Goal: Transaction & Acquisition: Purchase product/service

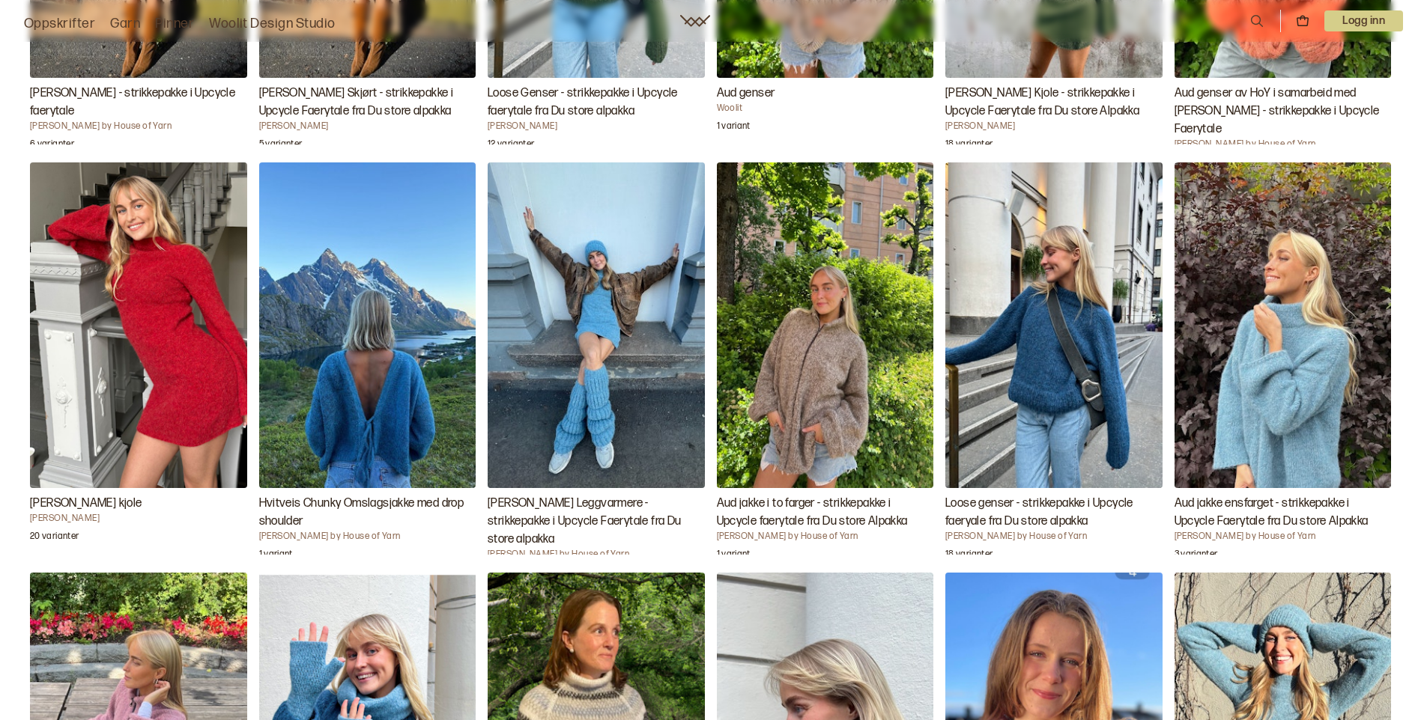
scroll to position [1870, 0]
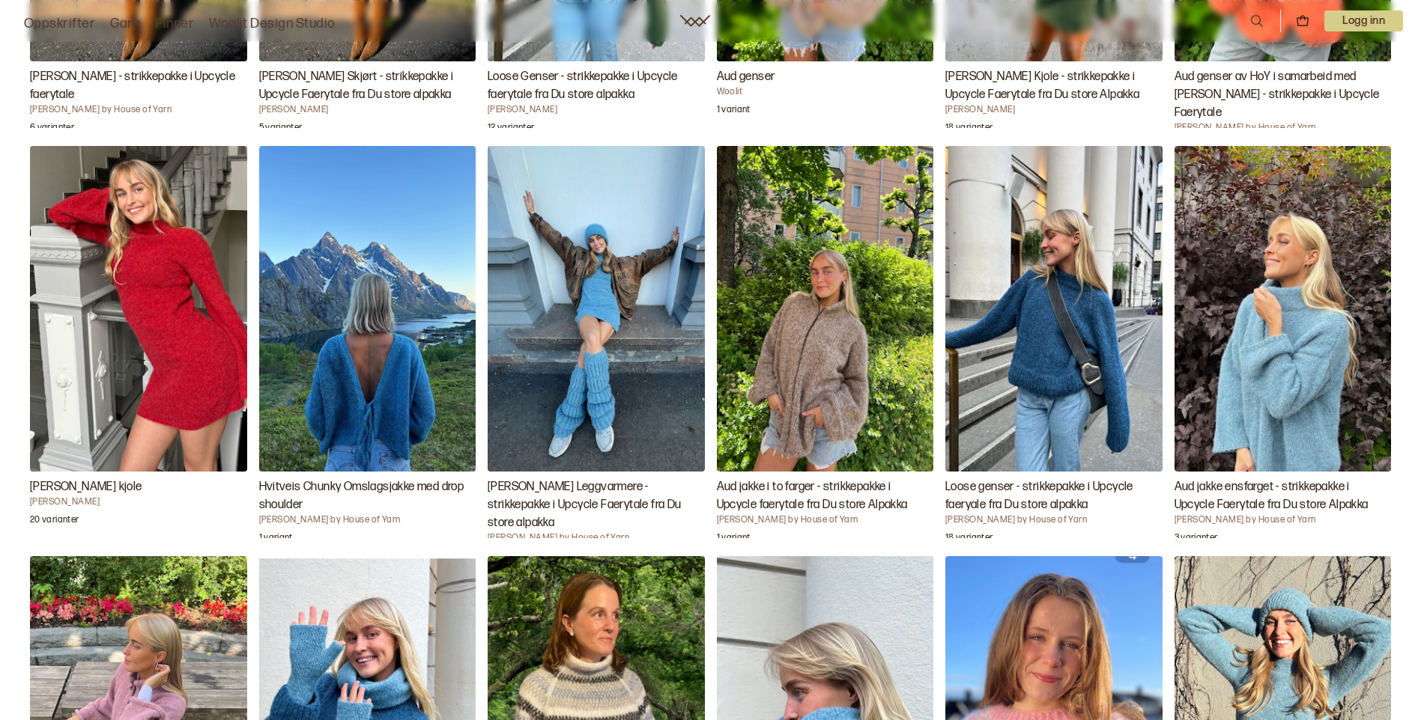
click at [1060, 366] on img "Loose genser - strikkepakke i Upcycle faeryale fra Du store alpakka" at bounding box center [1053, 308] width 217 height 325
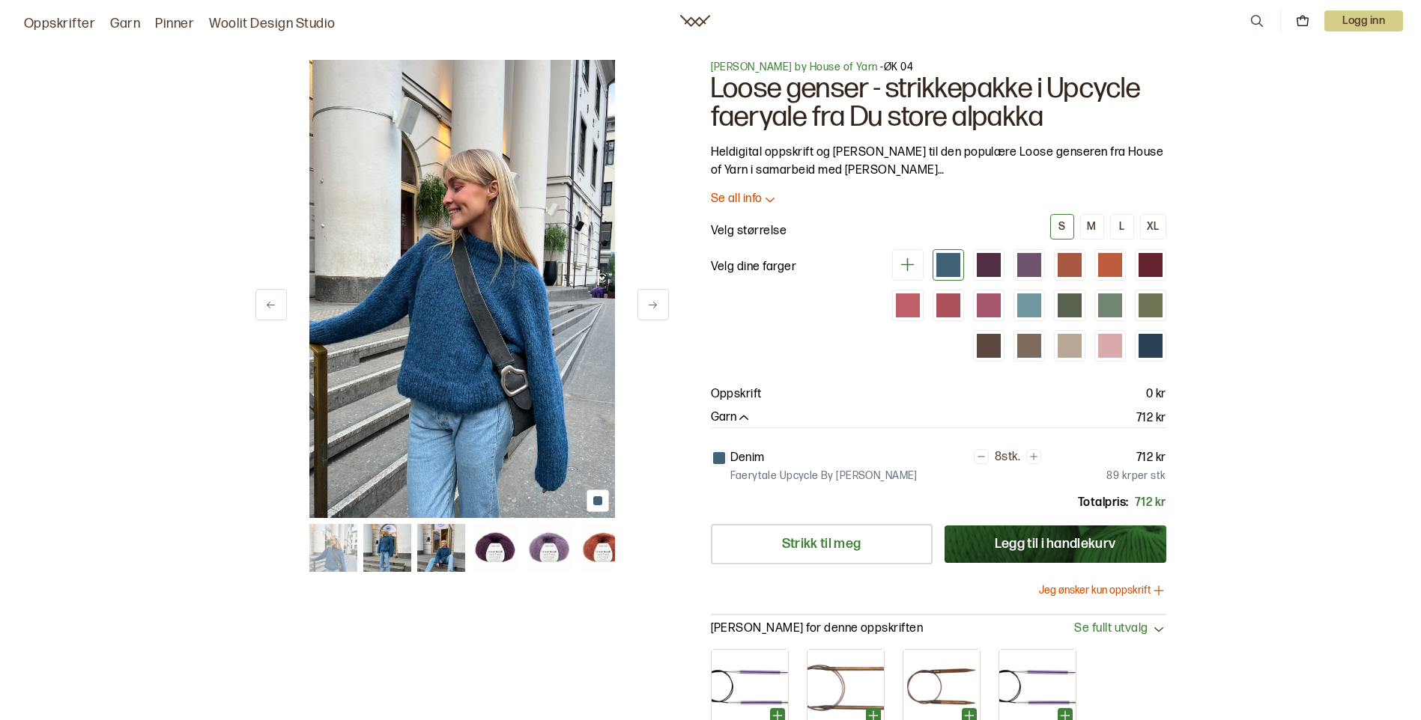
click at [640, 300] on div "1 av 25" at bounding box center [461, 289] width 413 height 458
click at [648, 300] on icon at bounding box center [652, 305] width 11 height 11
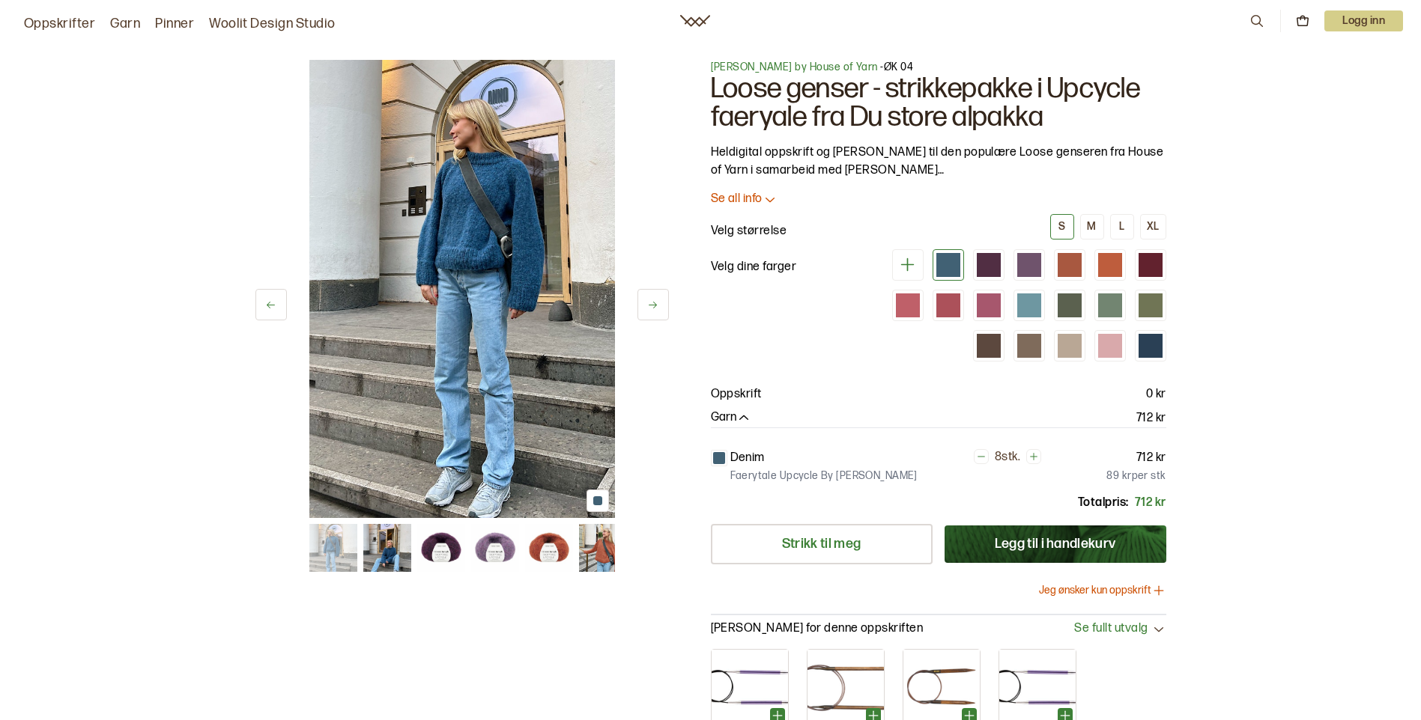
click at [649, 300] on icon at bounding box center [652, 305] width 11 height 11
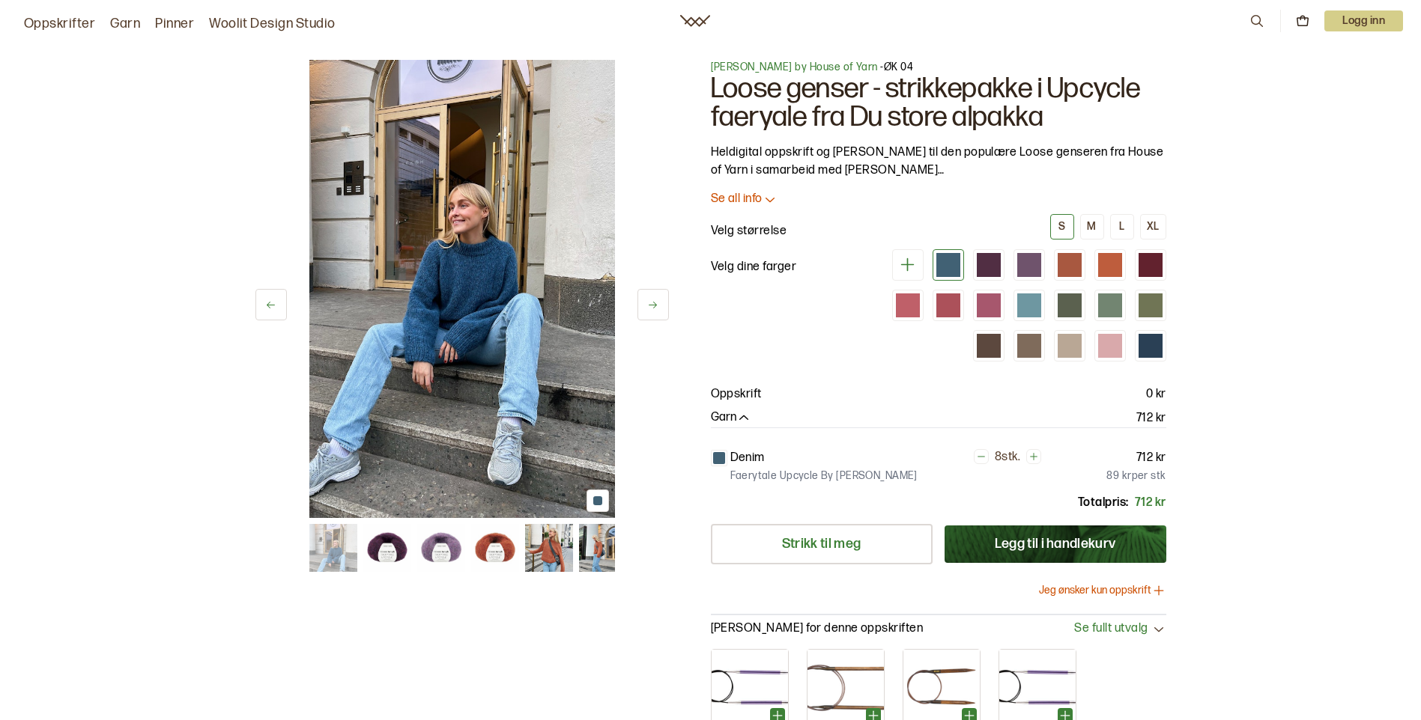
click at [649, 300] on icon at bounding box center [652, 305] width 11 height 11
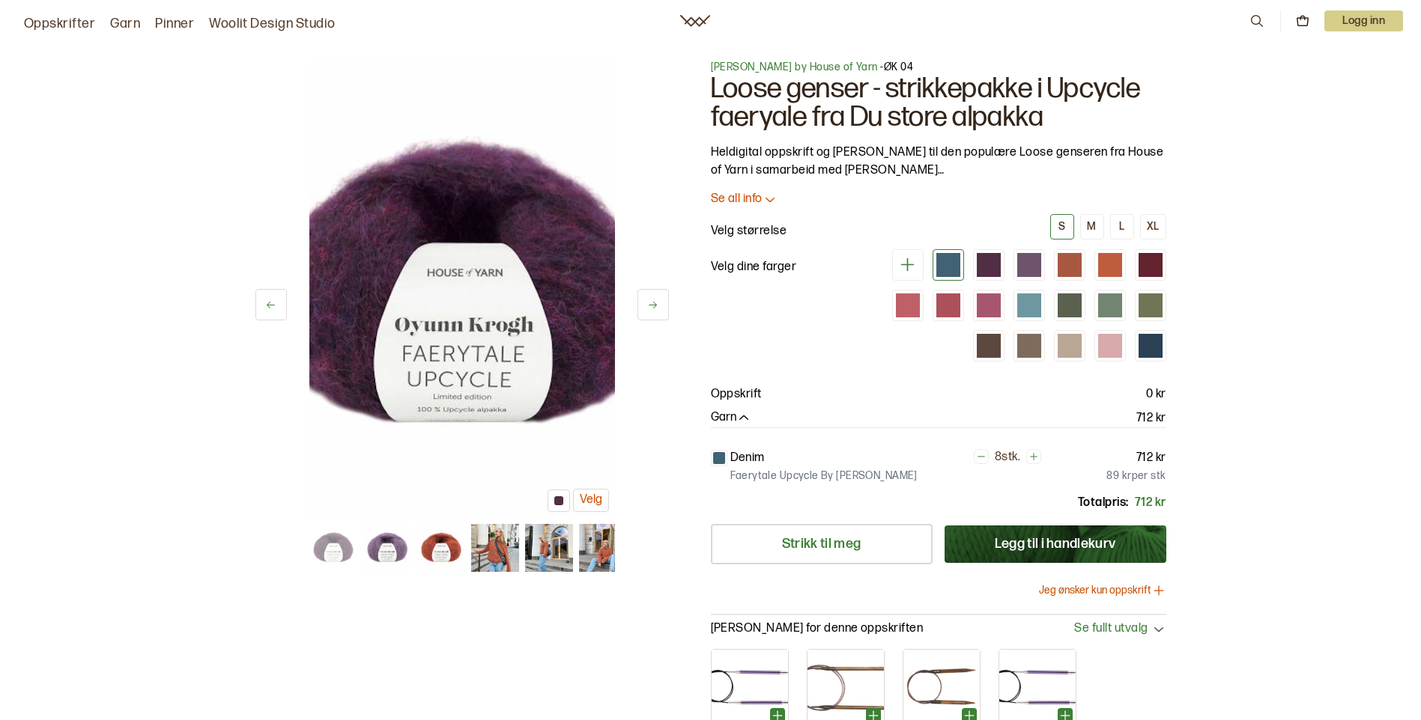
click at [649, 300] on icon at bounding box center [652, 305] width 11 height 11
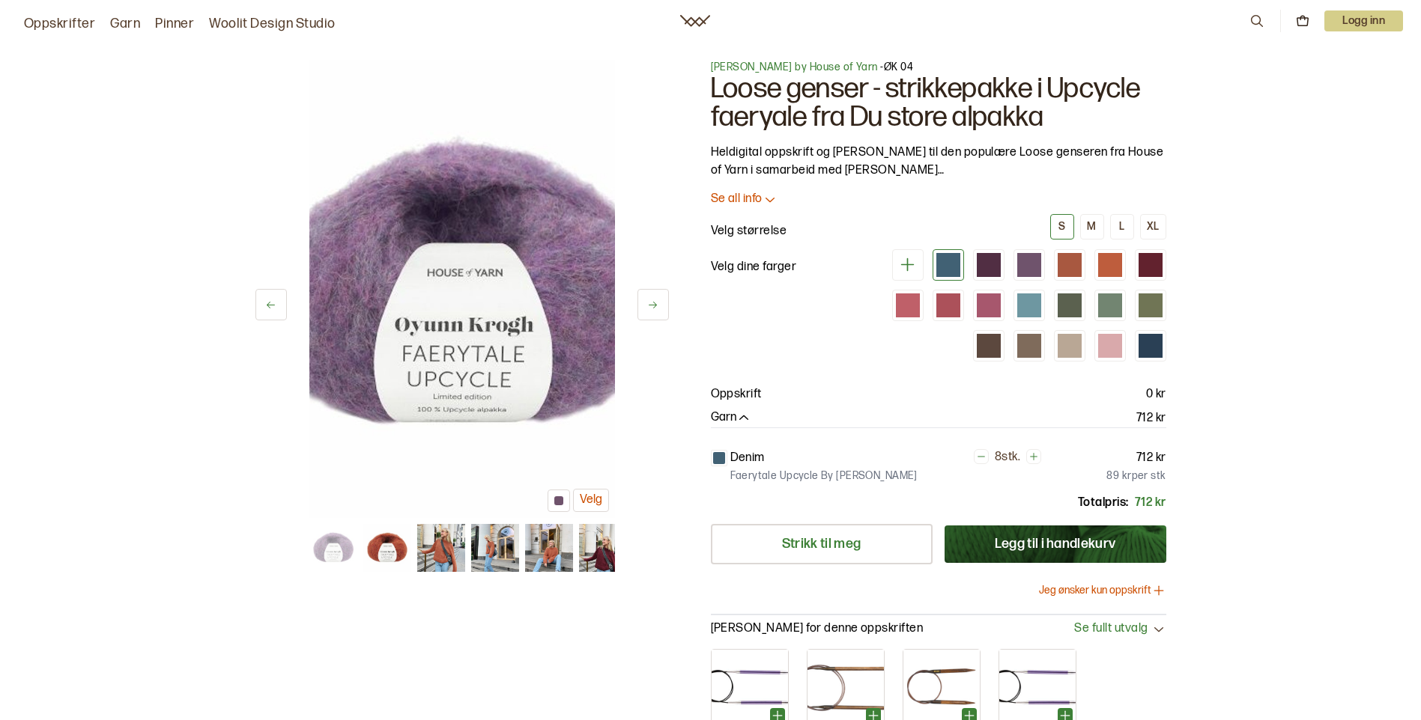
click at [658, 305] on button at bounding box center [652, 304] width 31 height 31
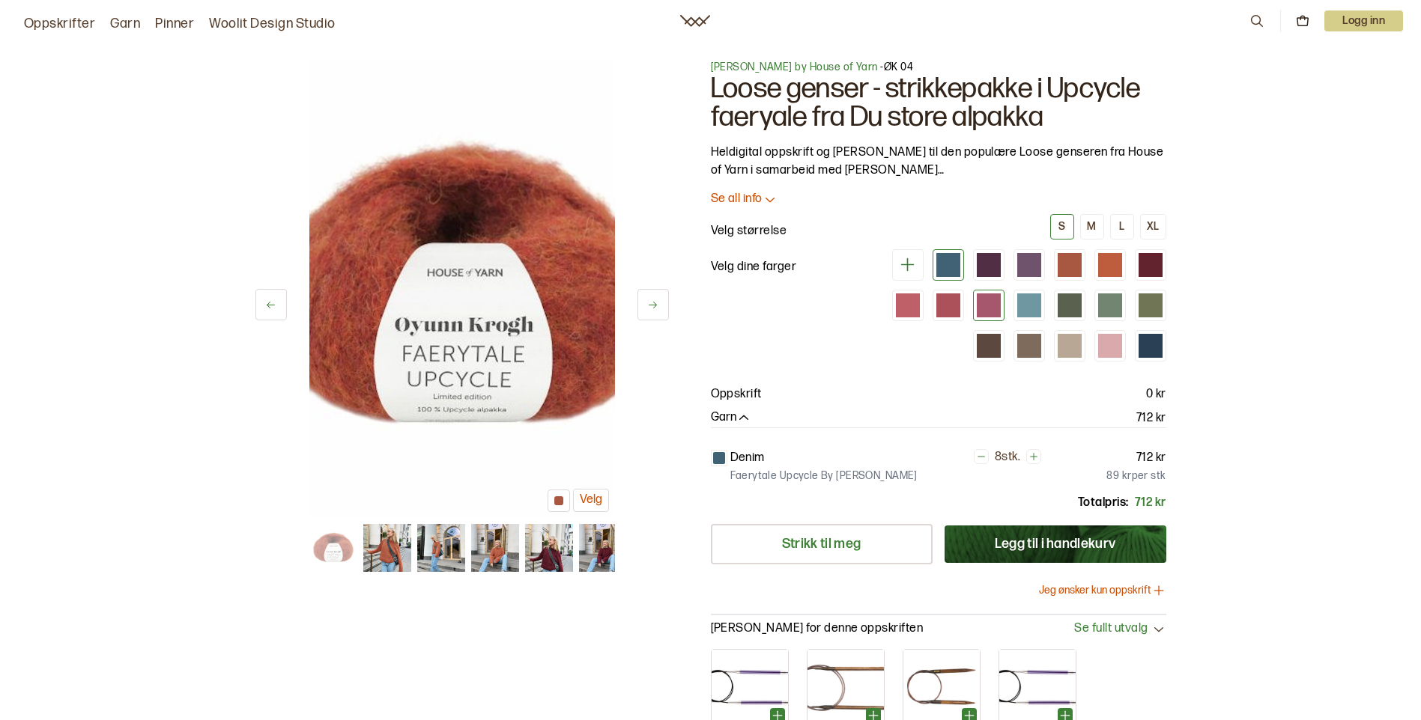
click at [1000, 309] on div at bounding box center [988, 306] width 24 height 24
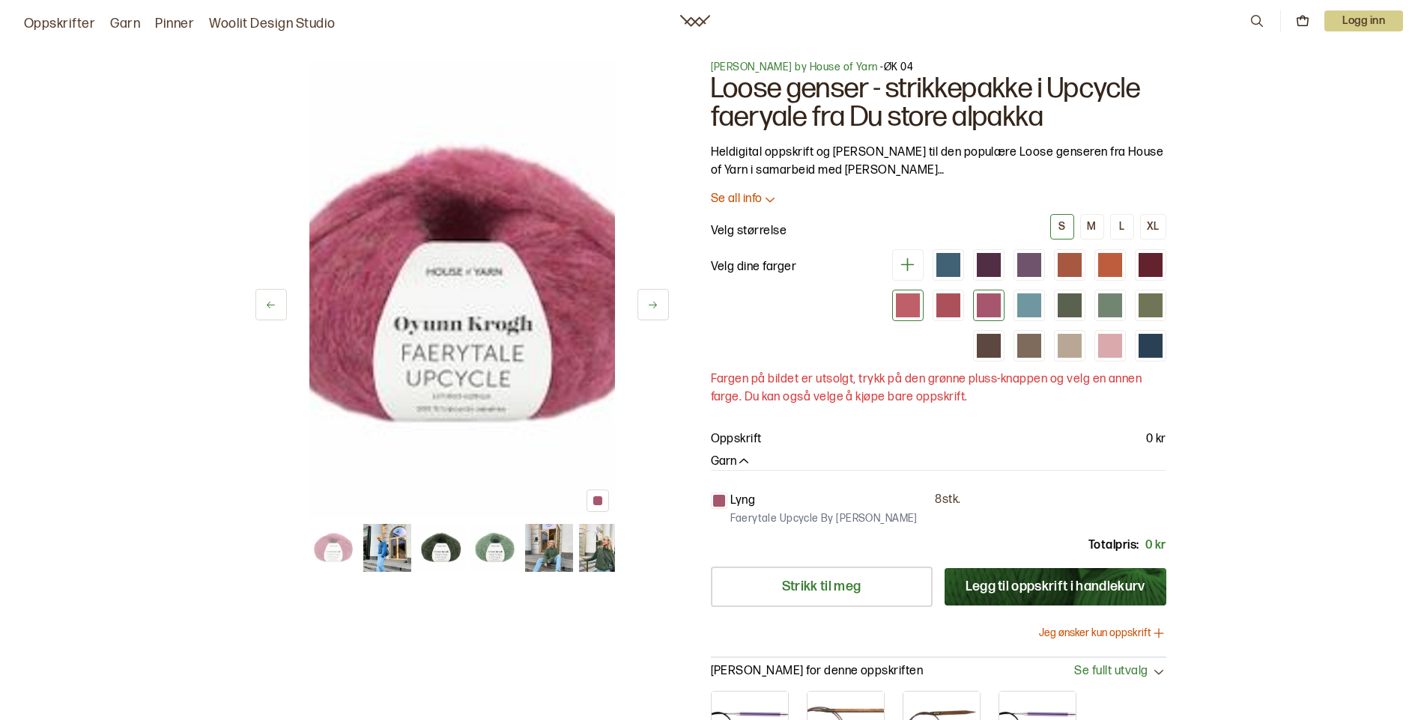
click at [902, 301] on div at bounding box center [908, 306] width 24 height 24
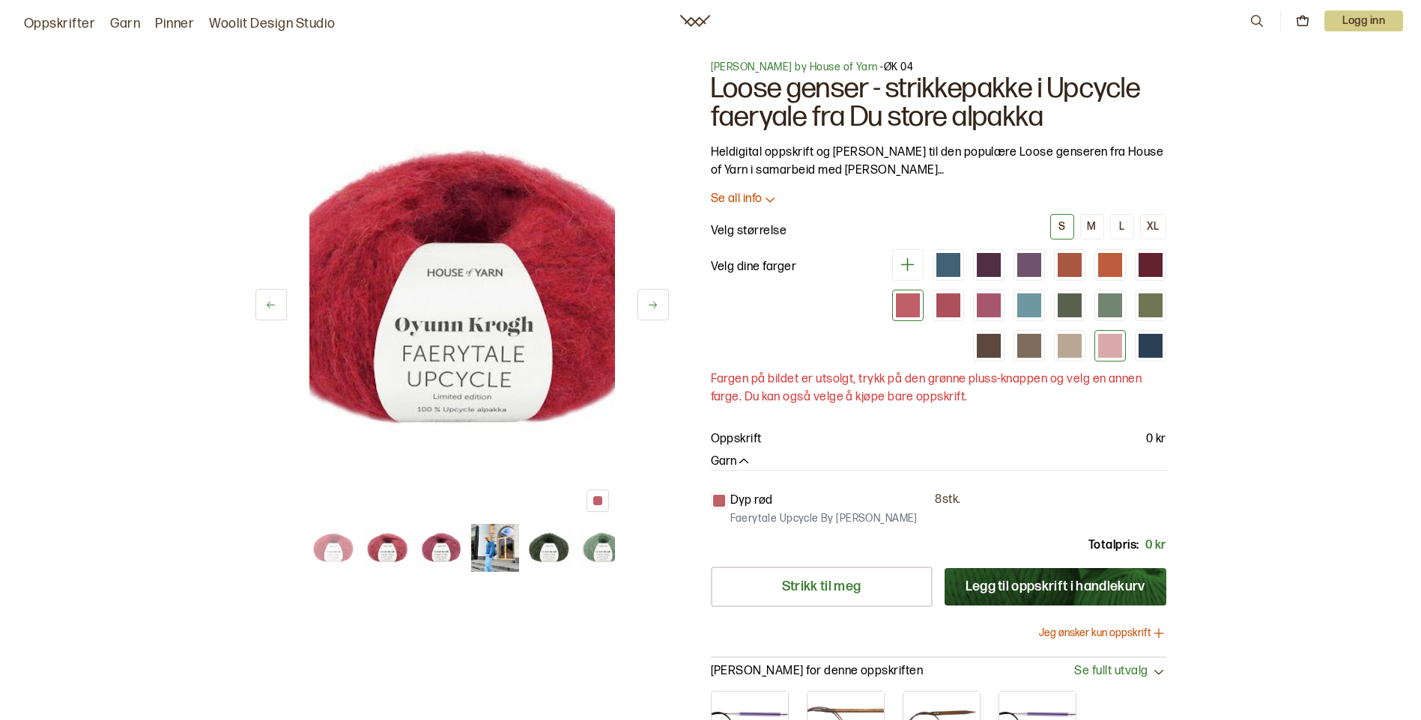
click at [1121, 351] on div at bounding box center [1110, 346] width 24 height 24
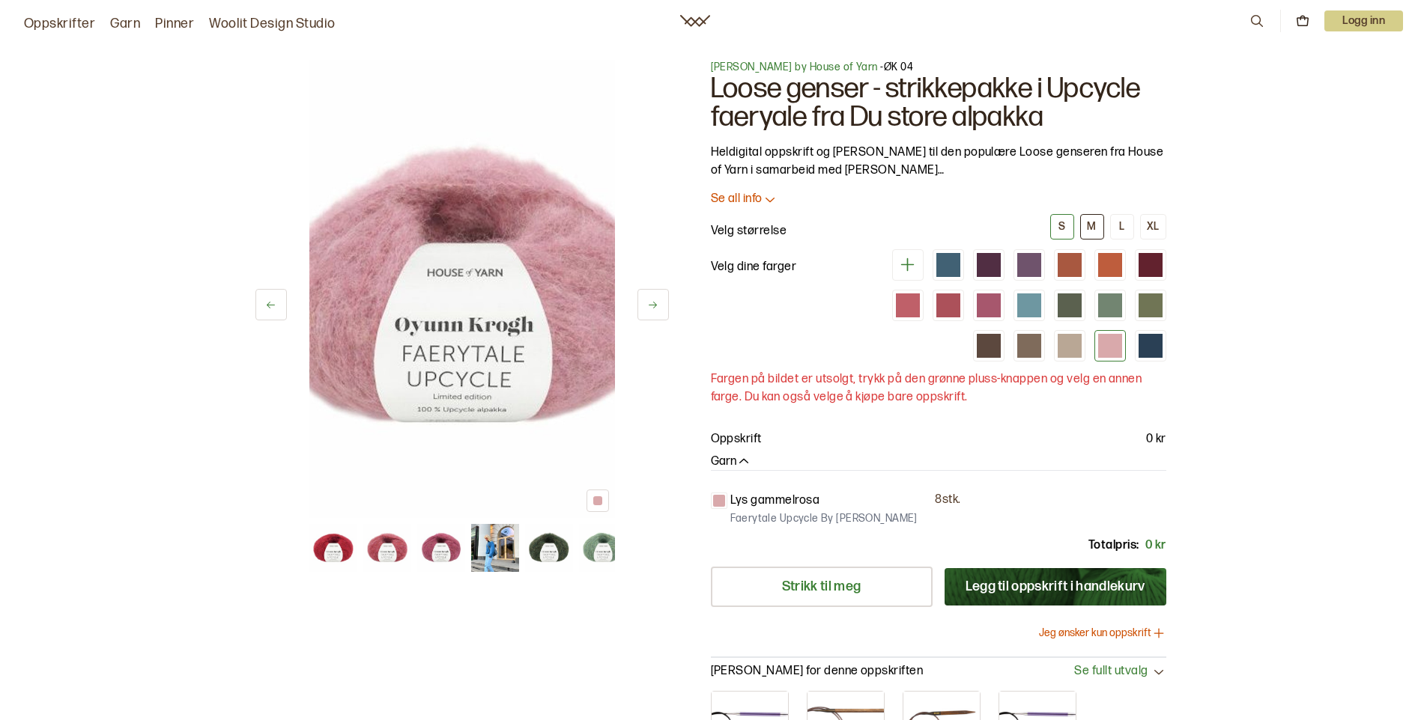
click at [1090, 227] on div "M" at bounding box center [1091, 226] width 9 height 13
click at [1089, 237] on button "M" at bounding box center [1092, 226] width 24 height 25
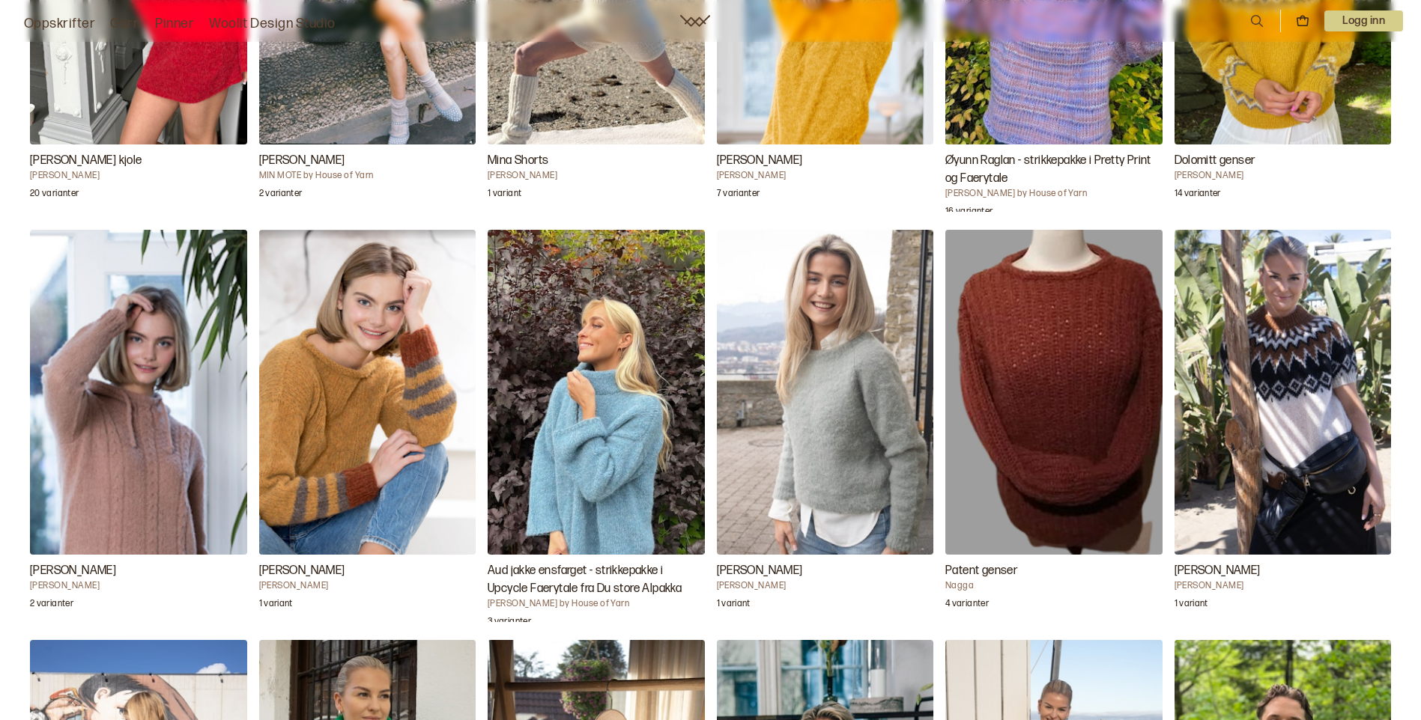
scroll to position [2972, 0]
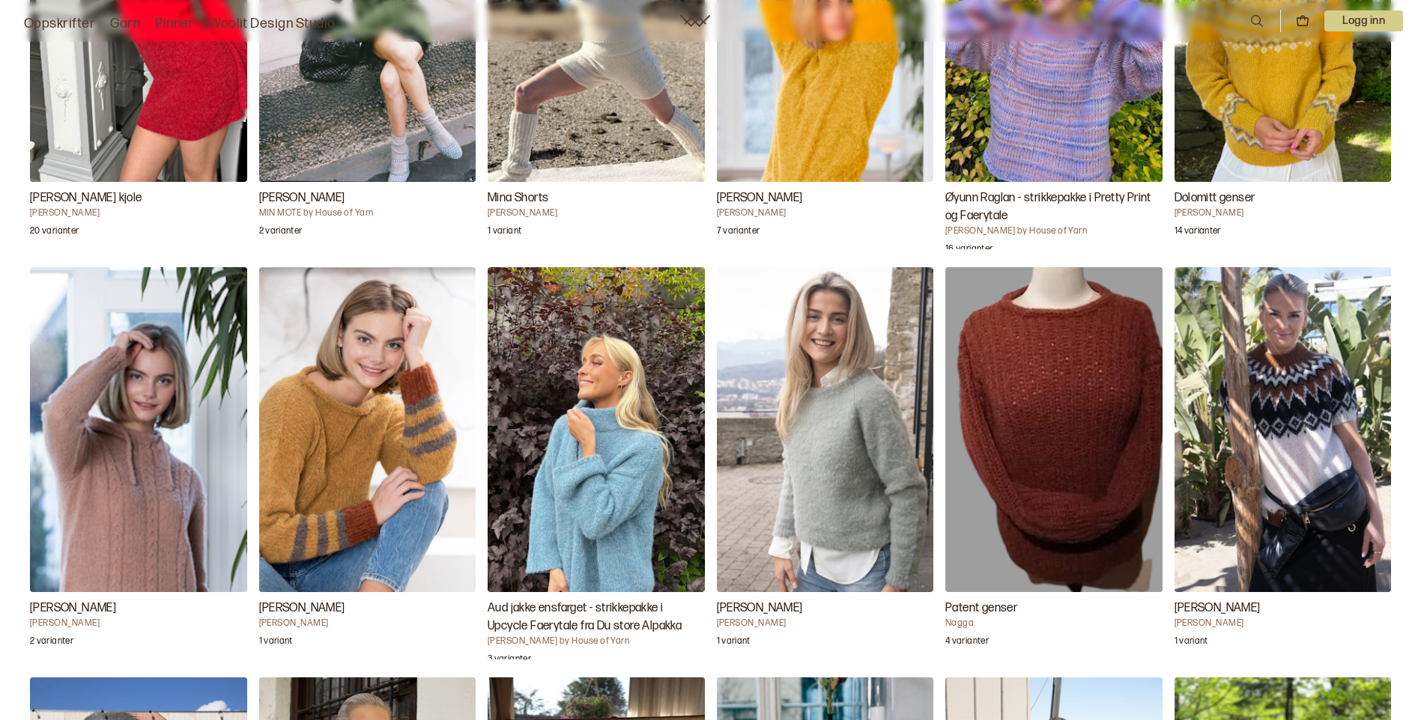
click at [375, 461] on img "Gine Chunky Genser" at bounding box center [367, 429] width 217 height 325
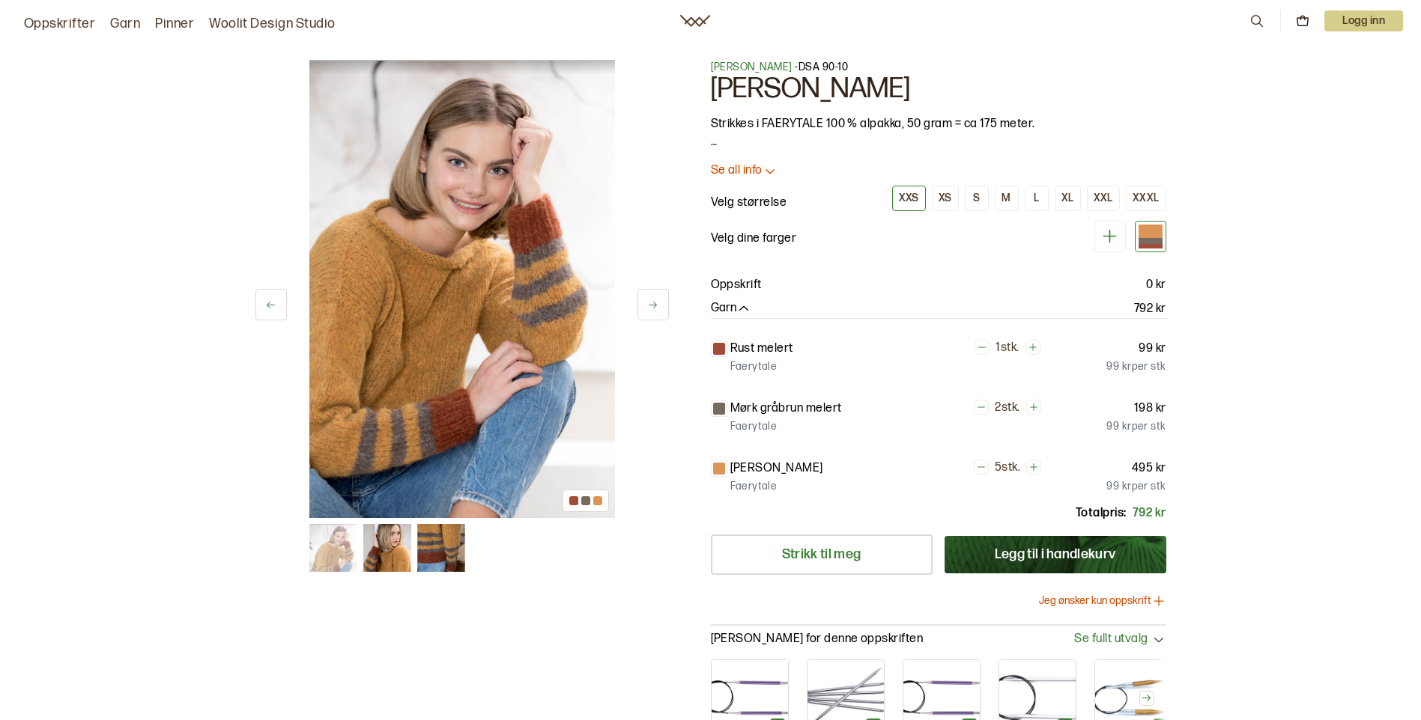
click at [439, 556] on img at bounding box center [441, 548] width 48 height 48
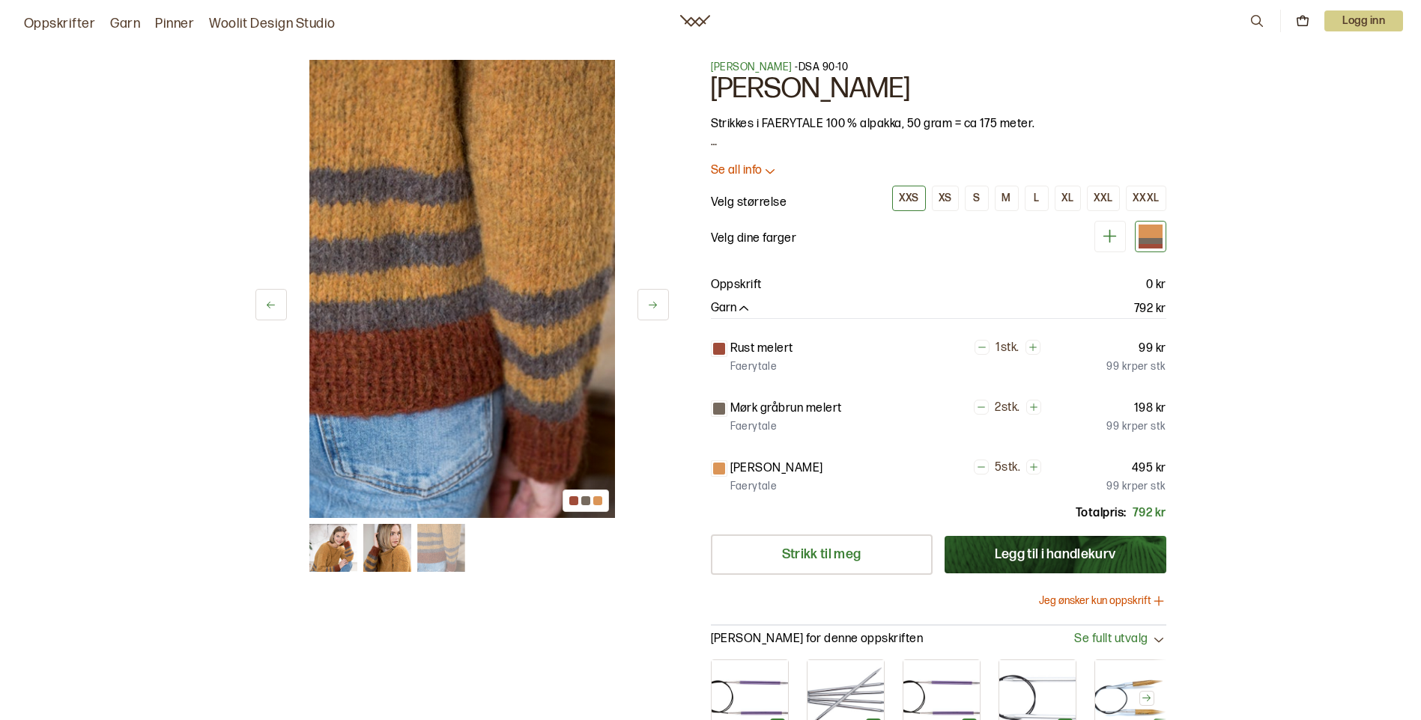
click at [377, 544] on img at bounding box center [387, 548] width 48 height 48
